Goal: Check status: Check status

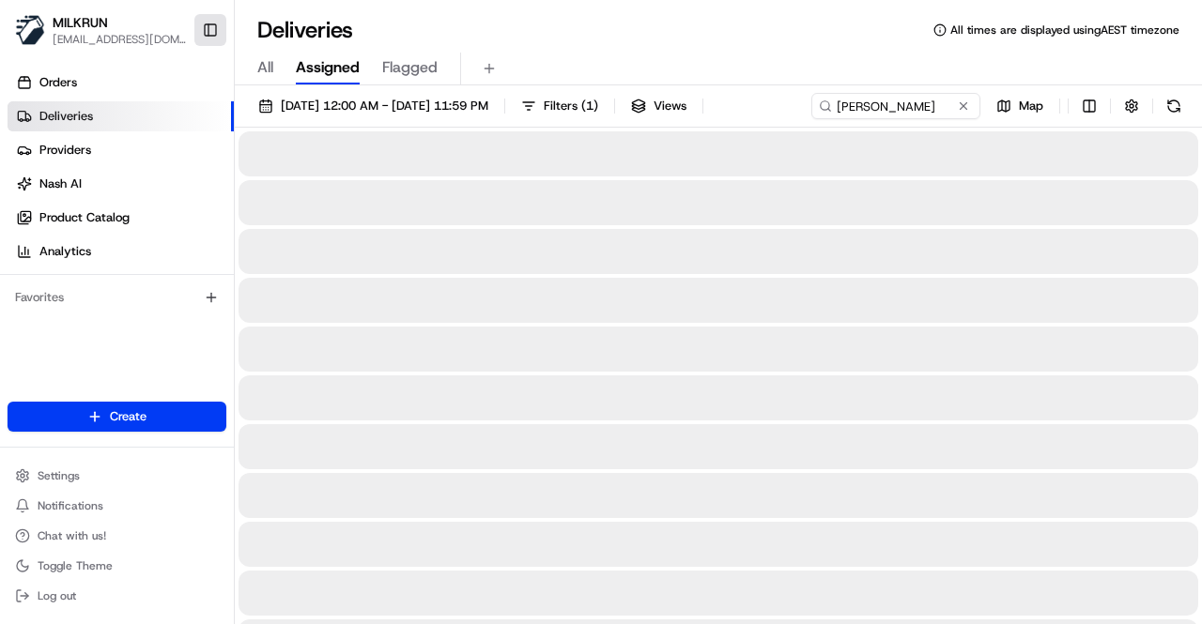
click at [206, 29] on button "Toggle Sidebar" at bounding box center [210, 30] width 32 height 32
